Goal: Go to known website: Access a specific website the user already knows

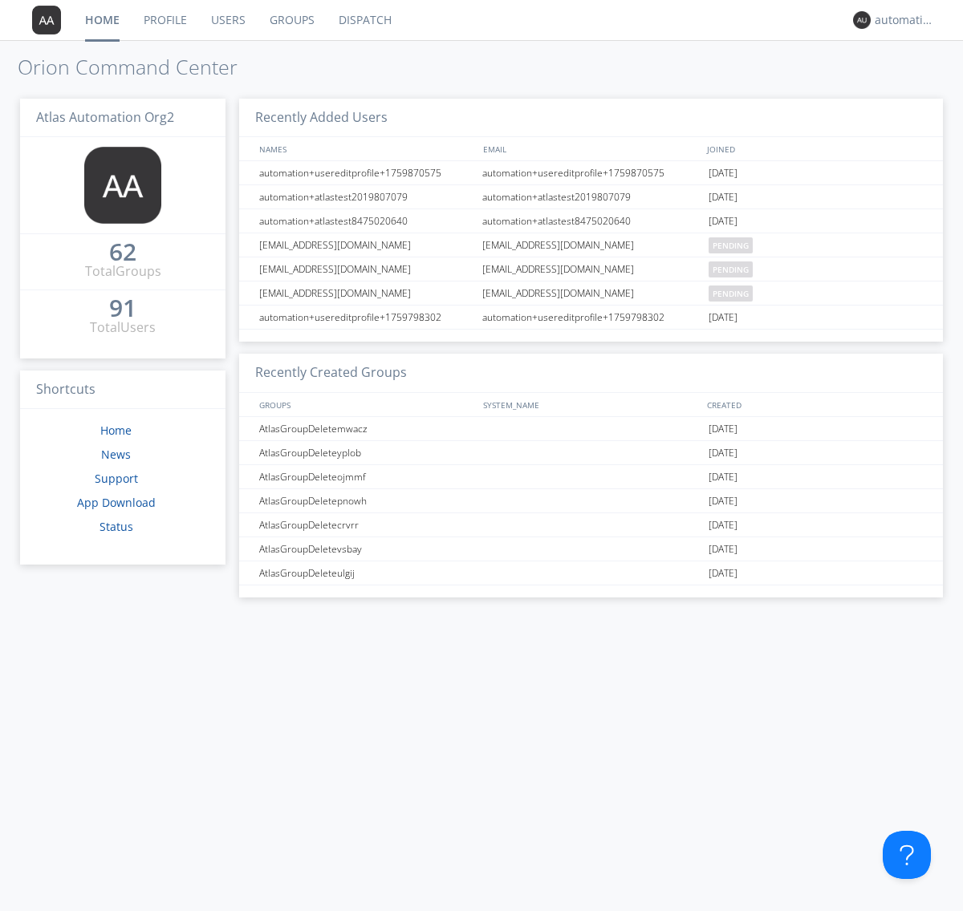
click at [363, 20] on link "Dispatch" at bounding box center [365, 20] width 77 height 40
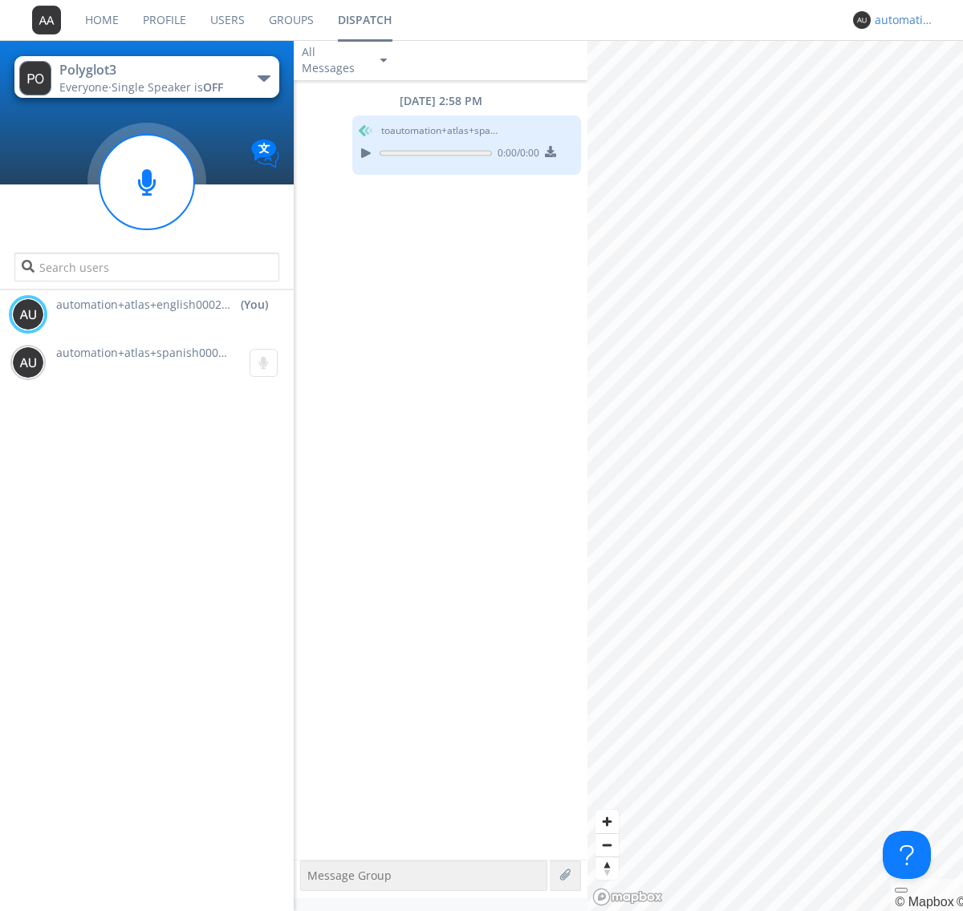
click at [900, 20] on div "automation+atlas+english0002+org2" at bounding box center [904, 20] width 60 height 16
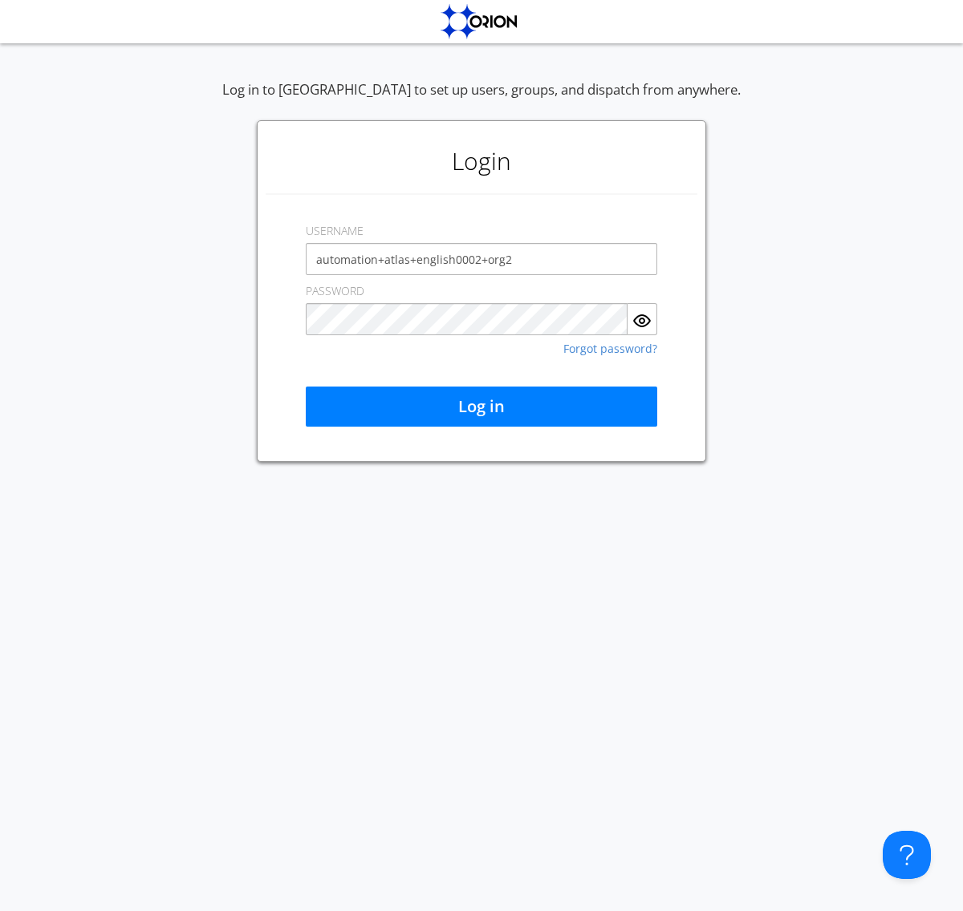
type input "automation+atlas+english0002+org2"
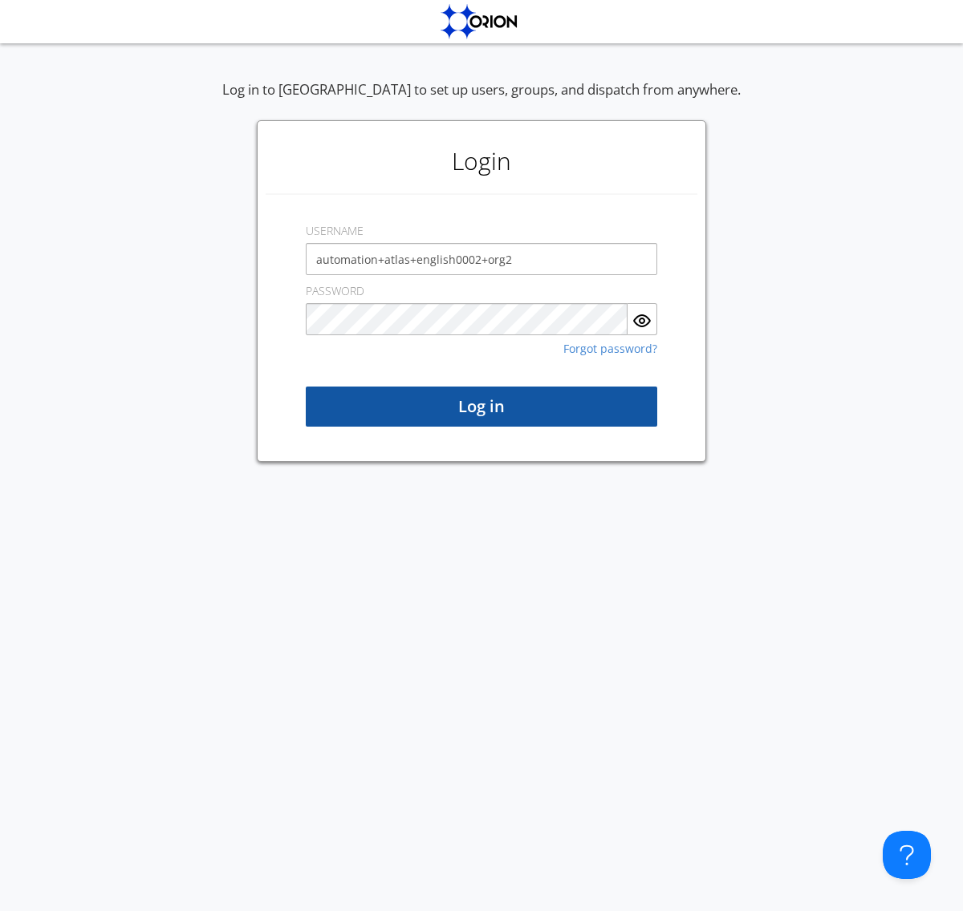
click at [481, 407] on button "Log in" at bounding box center [481, 407] width 351 height 40
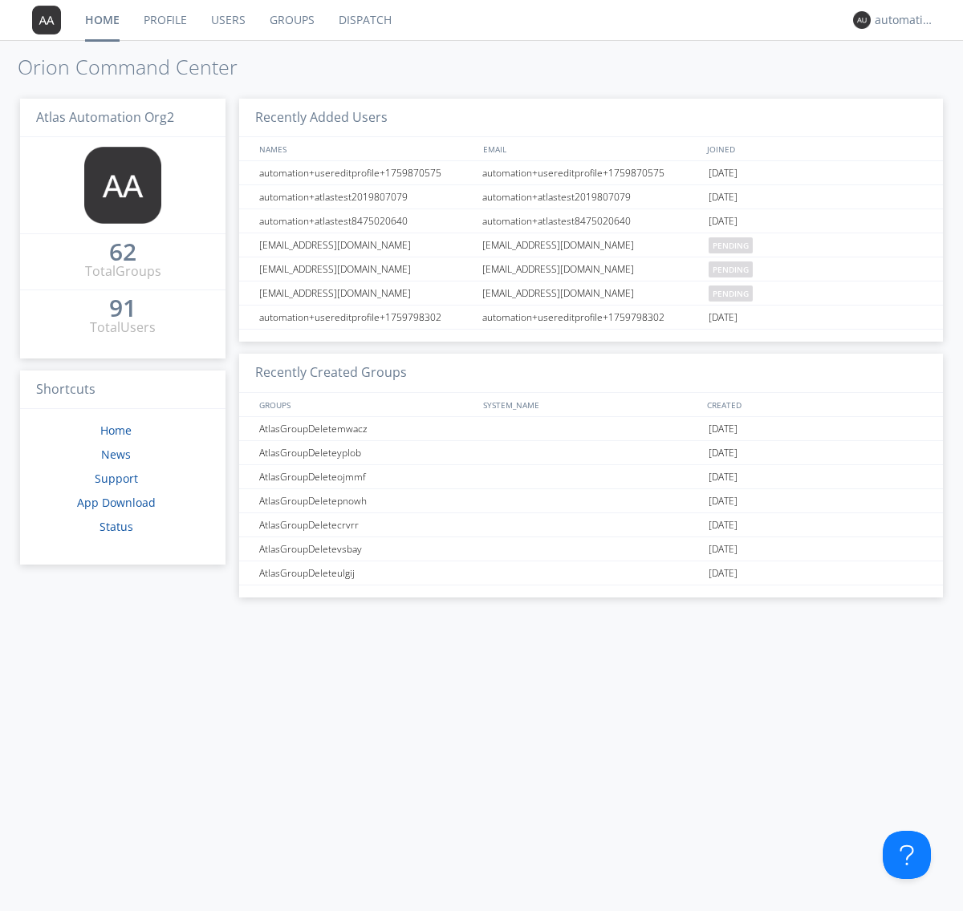
click at [363, 20] on link "Dispatch" at bounding box center [365, 20] width 77 height 40
